Goal: Information Seeking & Learning: Learn about a topic

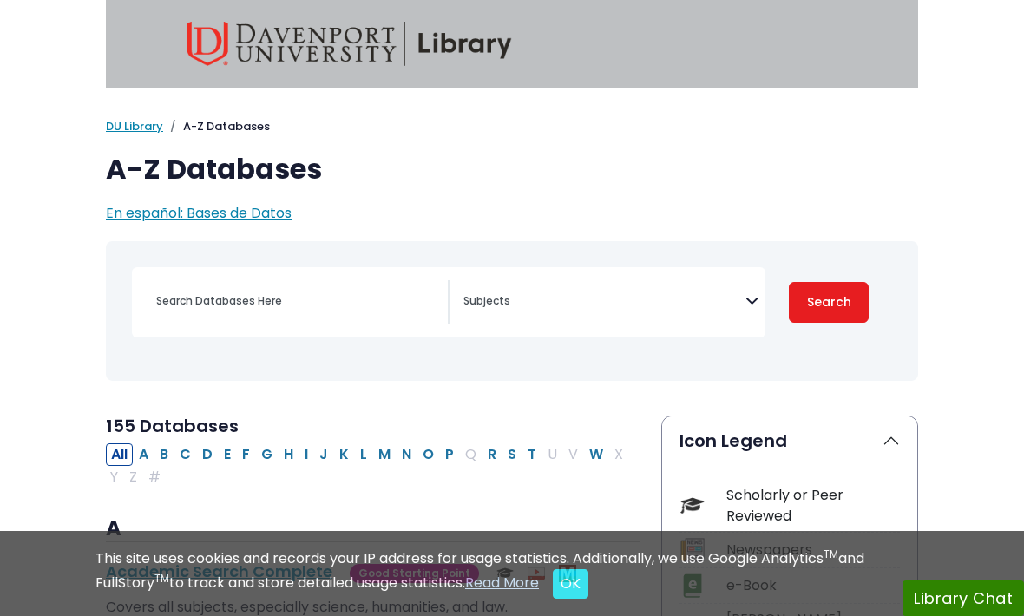
select select "Database Subject Filter"
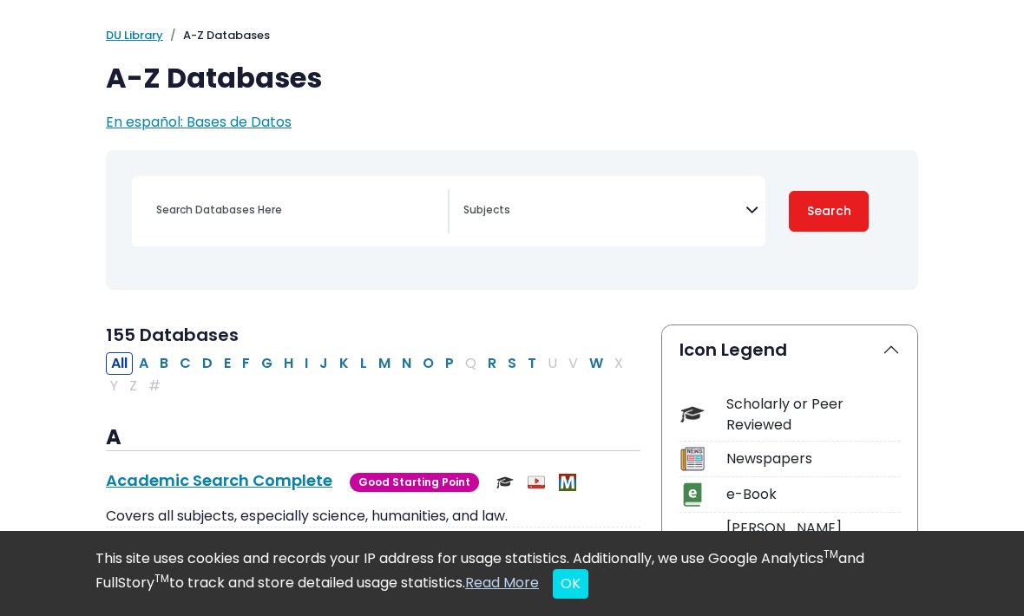
click at [692, 213] on textarea "Search" at bounding box center [604, 212] width 282 height 14
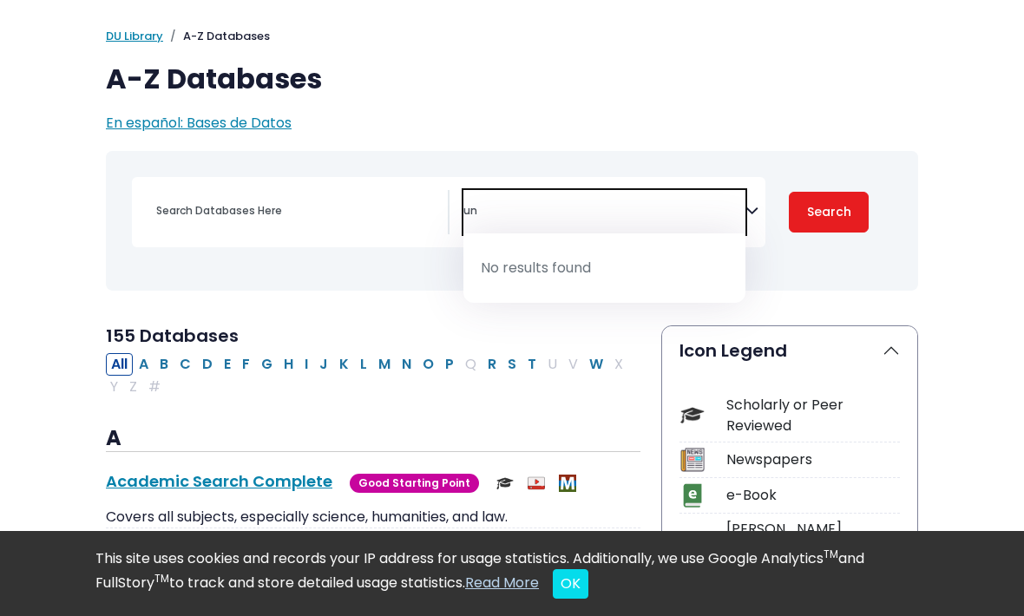
type textarea "u"
type textarea "nu"
select select "219076"
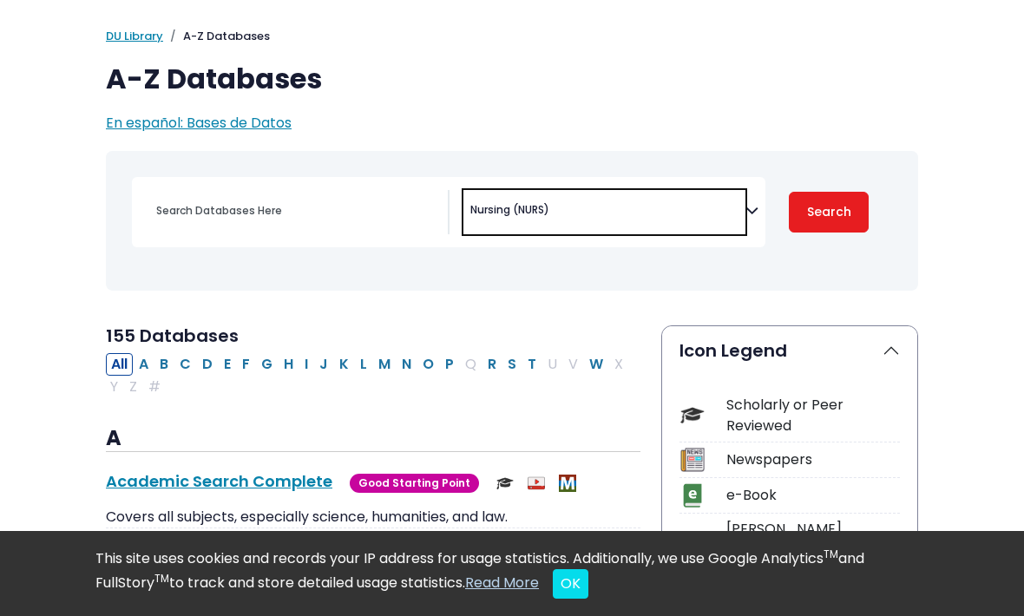
click at [822, 182] on div "Clear Filters Search" at bounding box center [828, 212] width 127 height 70
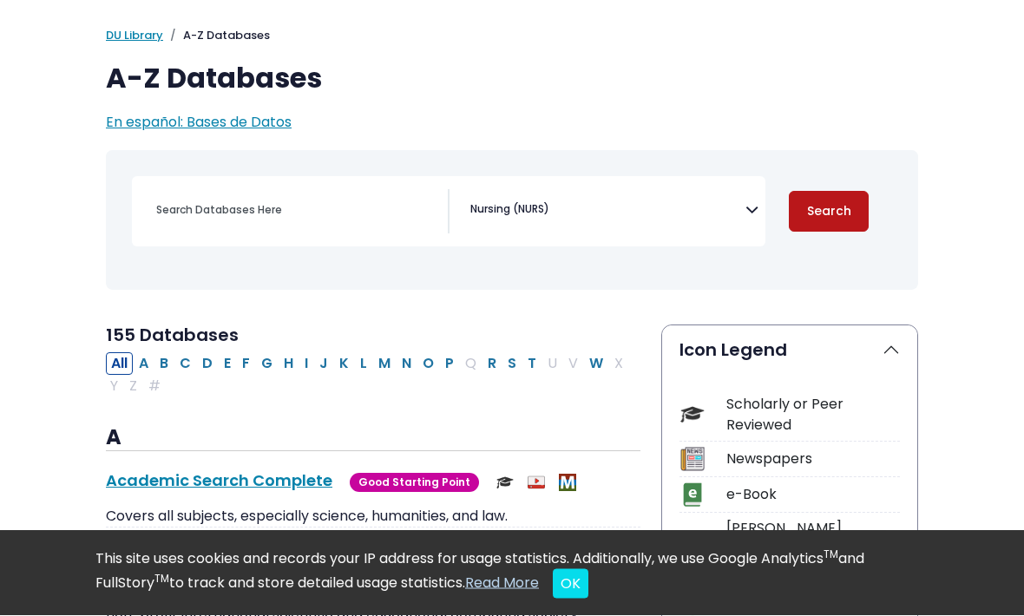
click at [836, 219] on button "Search" at bounding box center [829, 212] width 80 height 41
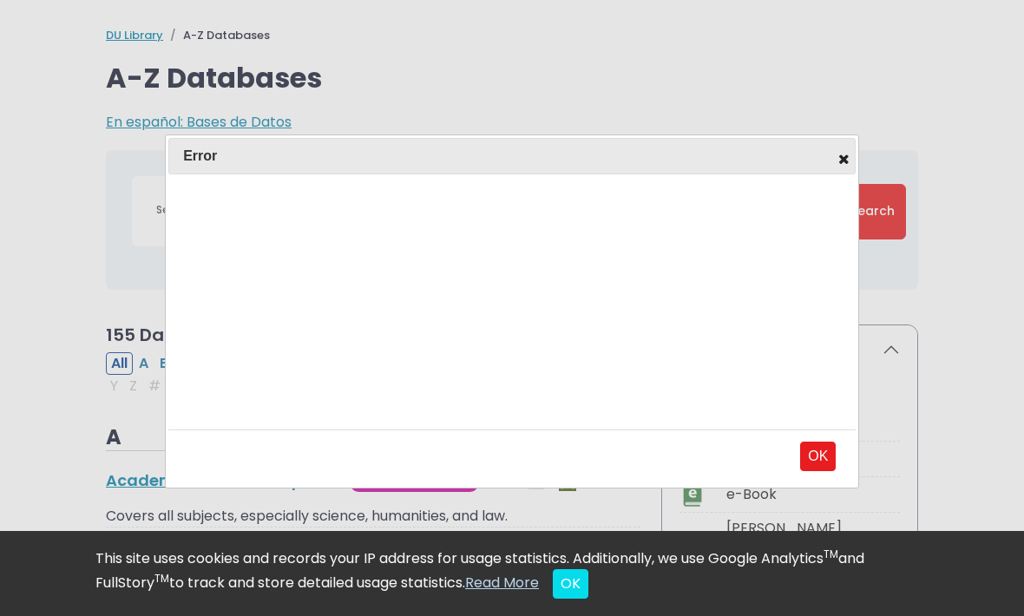
click at [956, 256] on div at bounding box center [512, 308] width 1024 height 616
click at [836, 165] on button "Closes the pop-up dialog" at bounding box center [841, 155] width 17 height 17
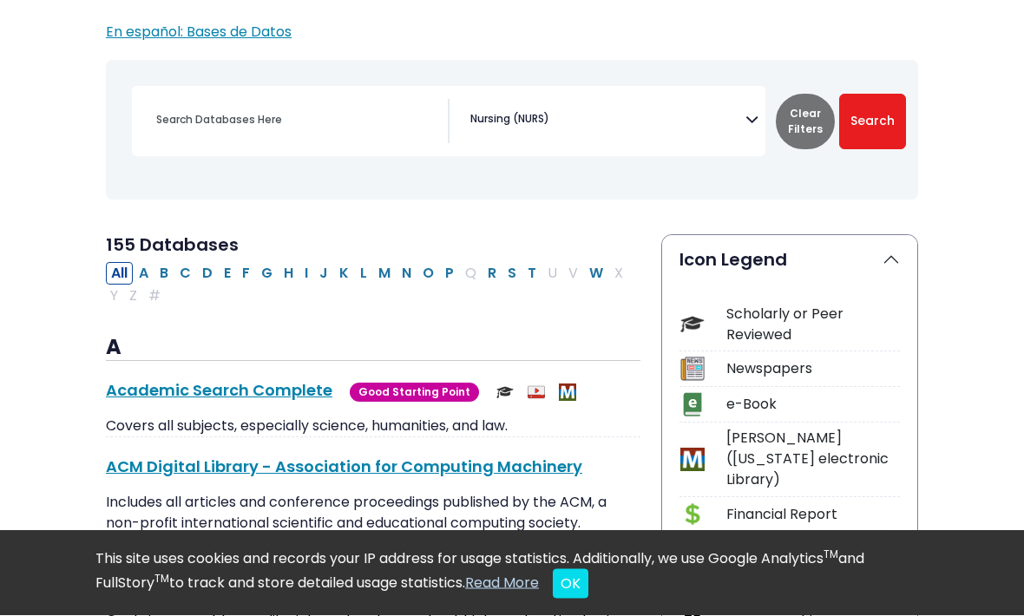
scroll to position [240, 0]
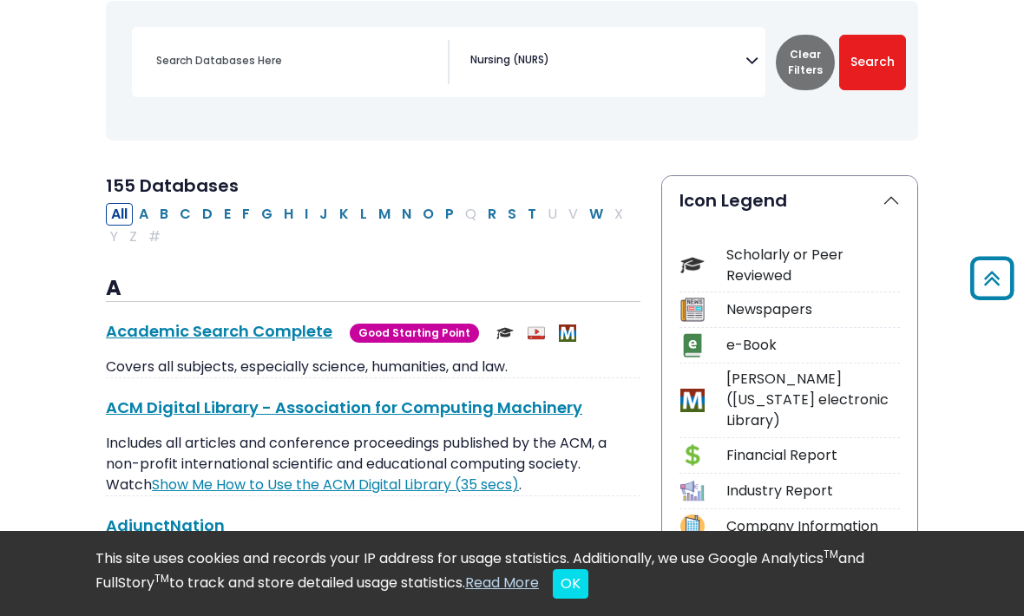
click at [870, 69] on button "Search" at bounding box center [872, 63] width 67 height 56
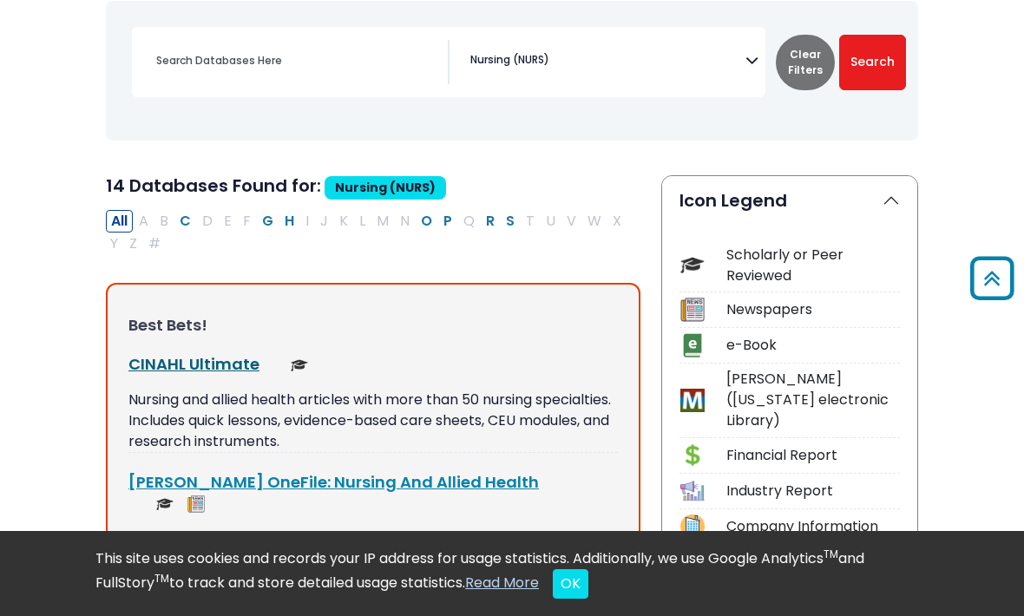
click at [157, 357] on link "CINAHL Ultimate This link opens in a new window" at bounding box center [193, 364] width 131 height 22
